Goal: Task Accomplishment & Management: Manage account settings

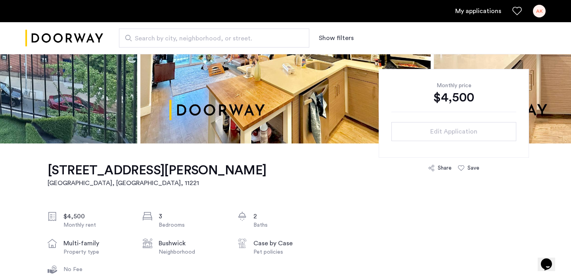
scroll to position [149, 0]
click at [463, 11] on link "My applications" at bounding box center [478, 11] width 46 height 10
